Goal: Task Accomplishment & Management: Manage account settings

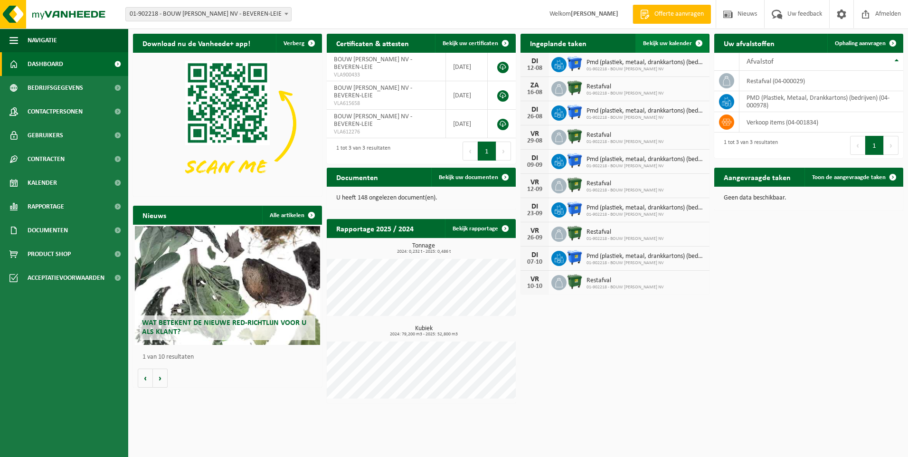
click at [698, 41] on span at bounding box center [699, 43] width 19 height 19
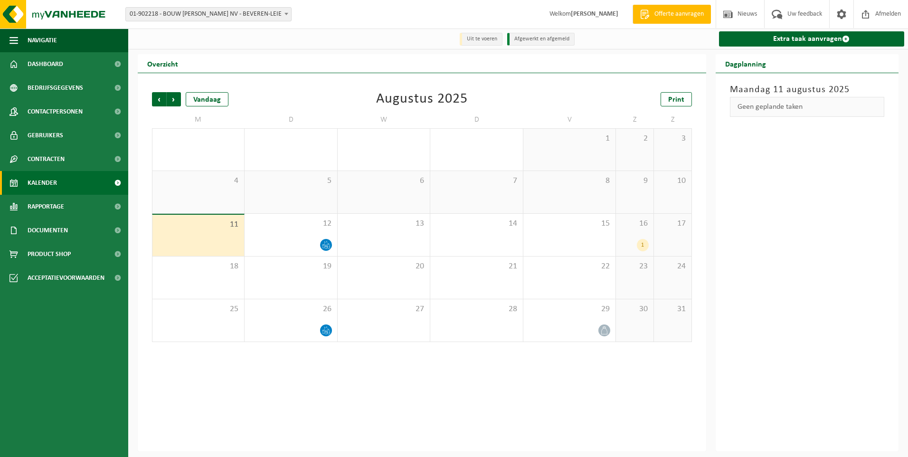
click at [637, 231] on div "16 1" at bounding box center [635, 235] width 38 height 42
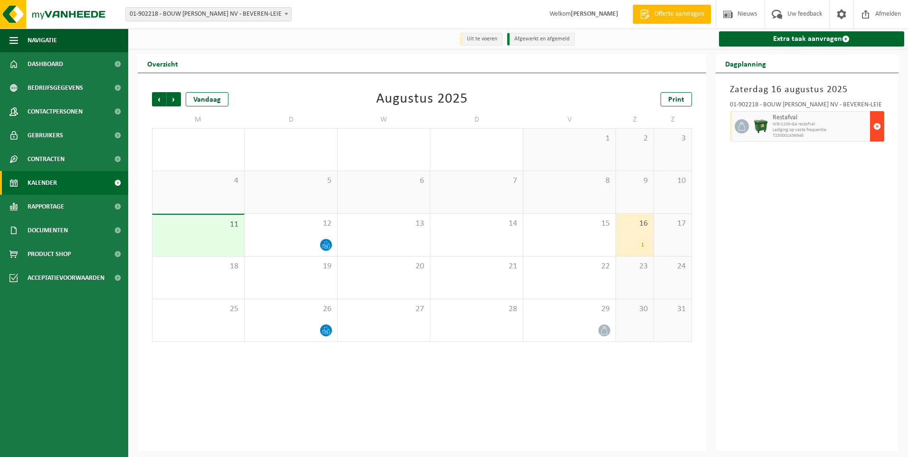
click at [879, 125] on span "button" at bounding box center [877, 126] width 8 height 19
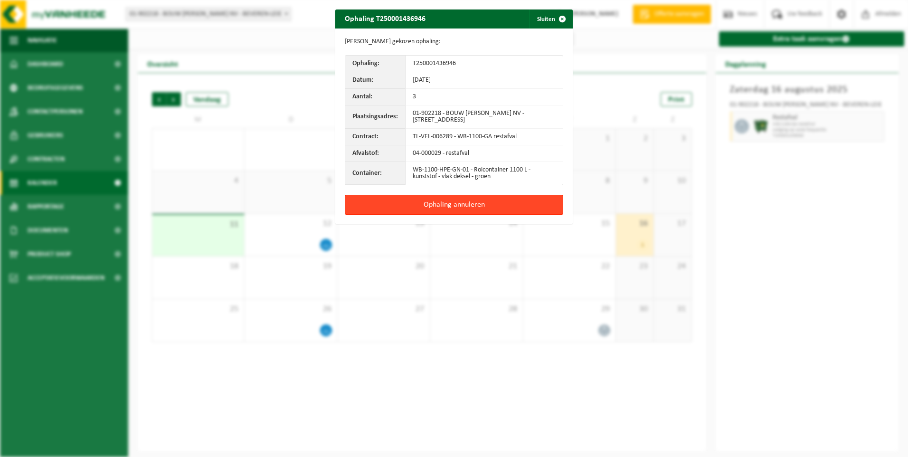
click at [446, 202] on button "Ophaling annuleren" at bounding box center [454, 205] width 218 height 20
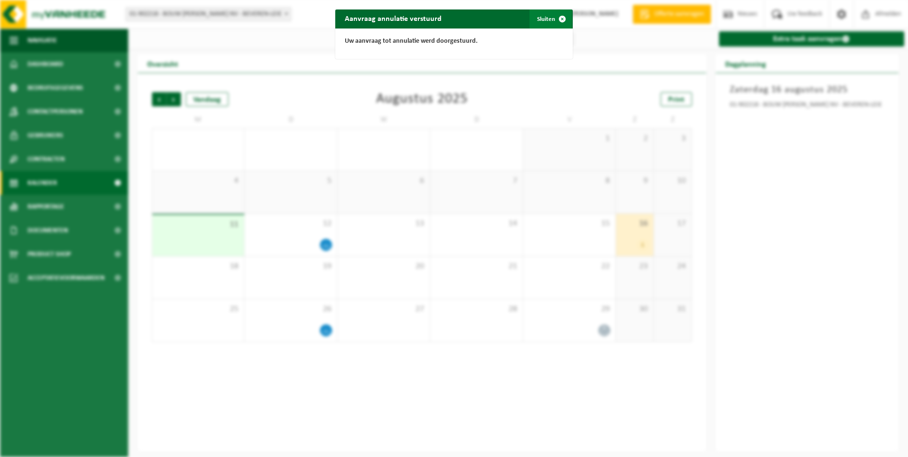
click at [559, 15] on span "button" at bounding box center [562, 18] width 19 height 19
